Goal: Transaction & Acquisition: Purchase product/service

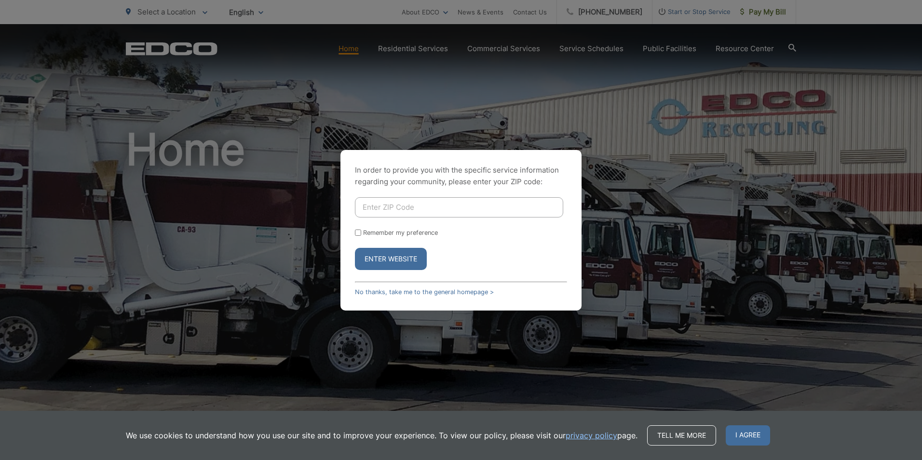
click at [413, 210] on input "Enter ZIP Code" at bounding box center [459, 207] width 208 height 20
type input "92019"
click at [402, 260] on button "Enter Website" at bounding box center [391, 259] width 72 height 22
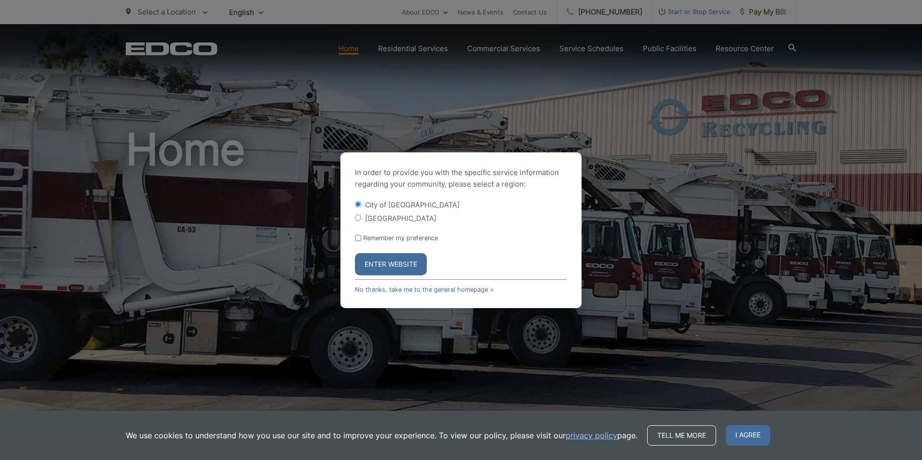
click at [366, 219] on label "[GEOGRAPHIC_DATA]" at bounding box center [400, 218] width 71 height 8
click at [361, 219] on input "[GEOGRAPHIC_DATA]" at bounding box center [358, 218] width 6 height 6
radio input "true"
click at [387, 256] on button "Enter Website" at bounding box center [391, 264] width 72 height 22
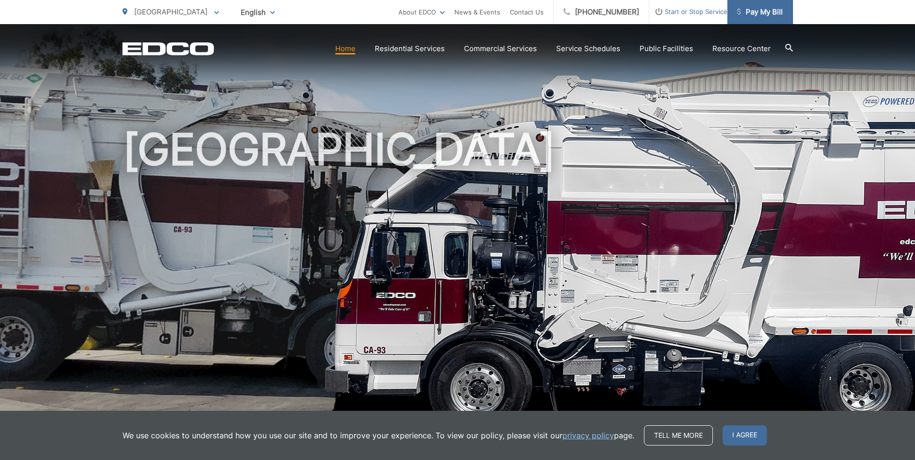
click at [755, 13] on span "Pay My Bill" at bounding box center [760, 12] width 46 height 12
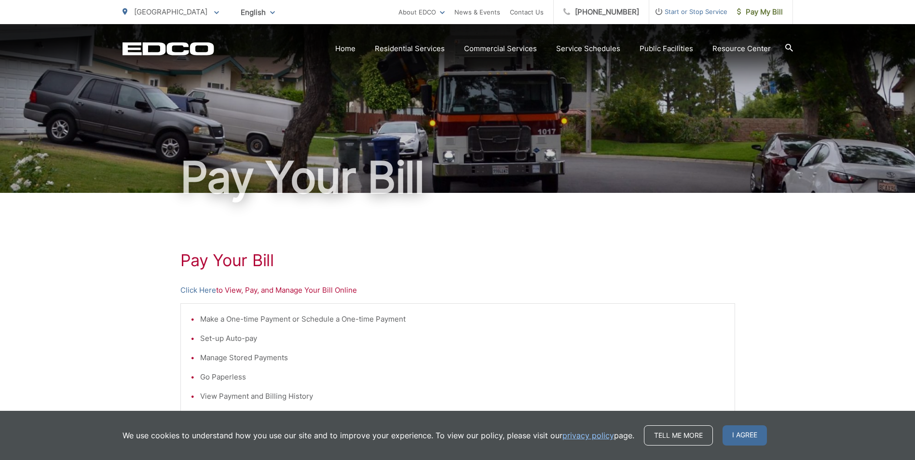
click at [204, 291] on link "Click Here" at bounding box center [198, 291] width 36 height 12
